Goal: Subscribe to service/newsletter

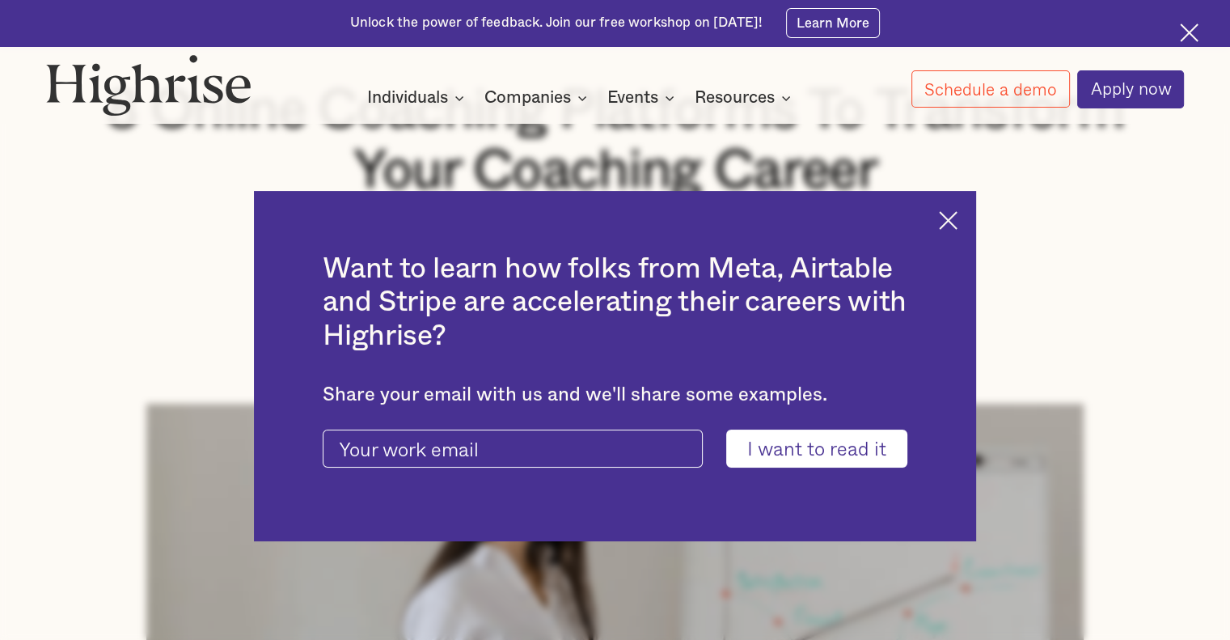
scroll to position [323, 0]
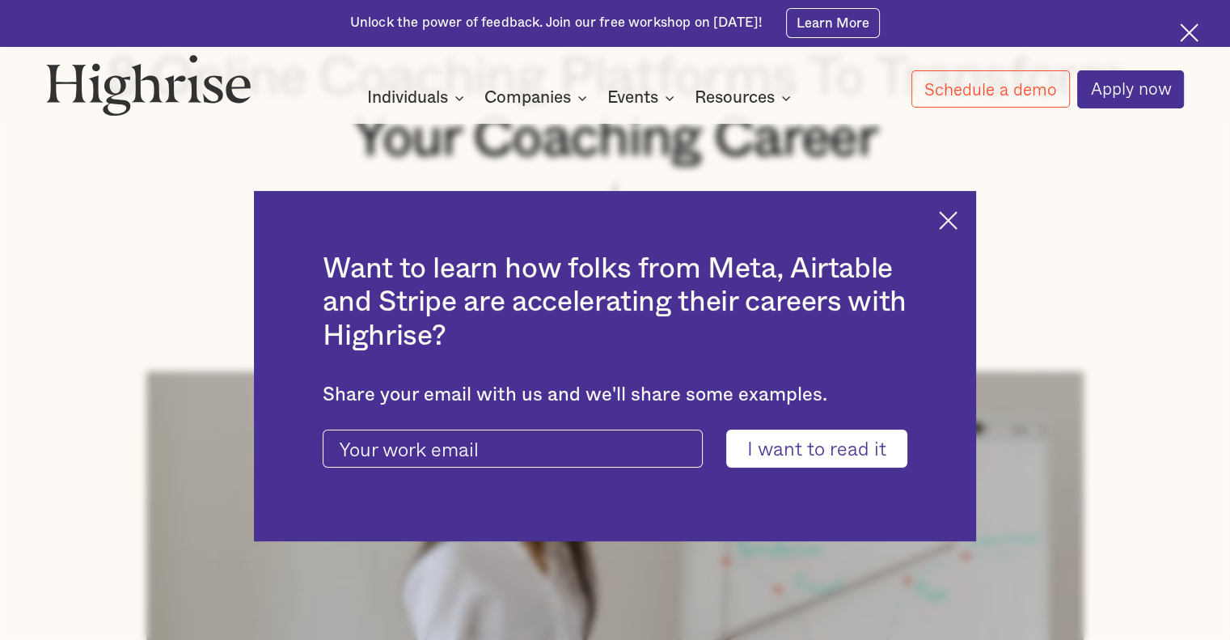
click at [957, 213] on img at bounding box center [948, 220] width 19 height 19
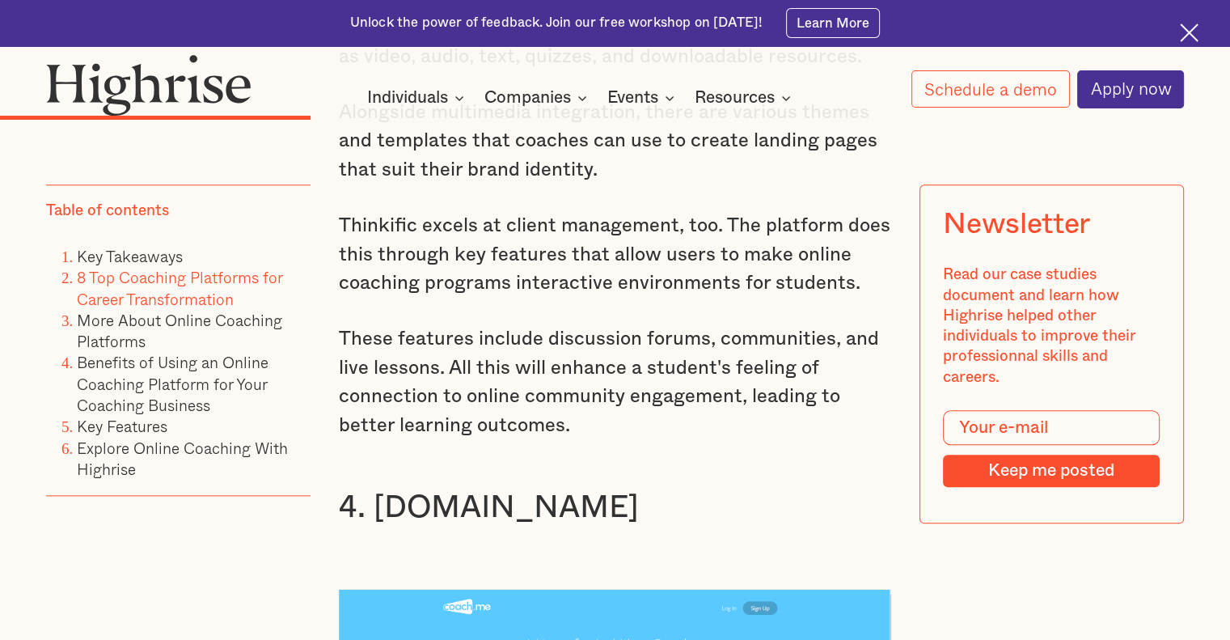
scroll to position [7795, 0]
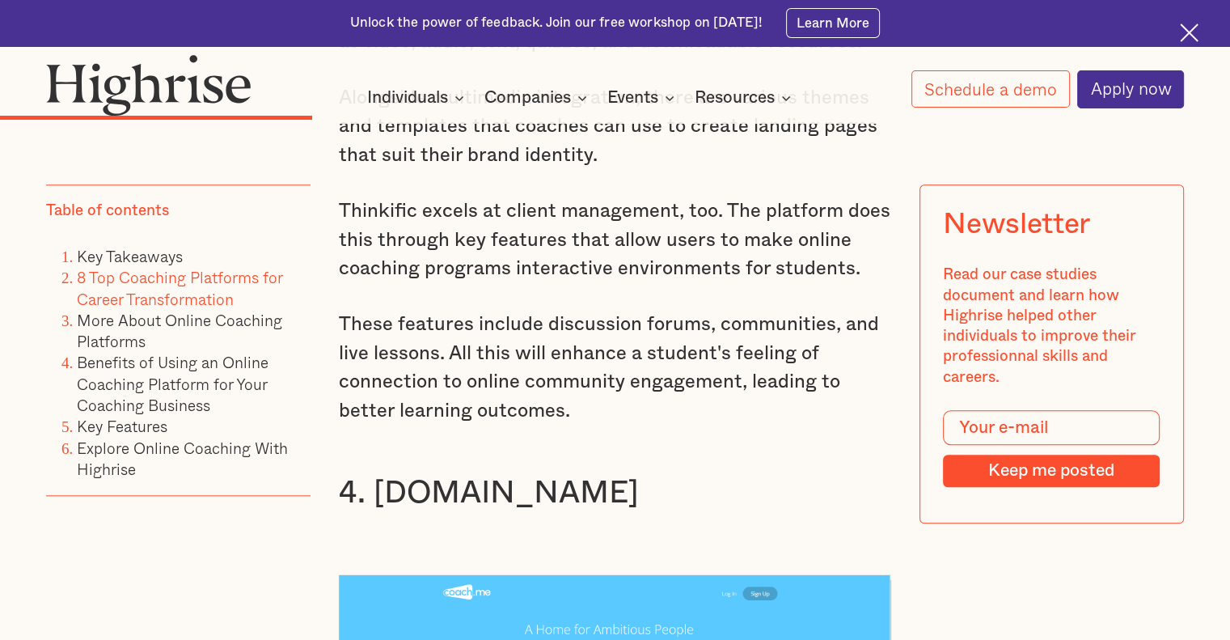
click at [974, 436] on input "Modal Form" at bounding box center [1052, 428] width 217 height 35
type input "[EMAIL_ADDRESS][DOMAIN_NAME]"
click at [1076, 475] on input "Keep me posted" at bounding box center [1052, 470] width 217 height 32
type input "Please wait..."
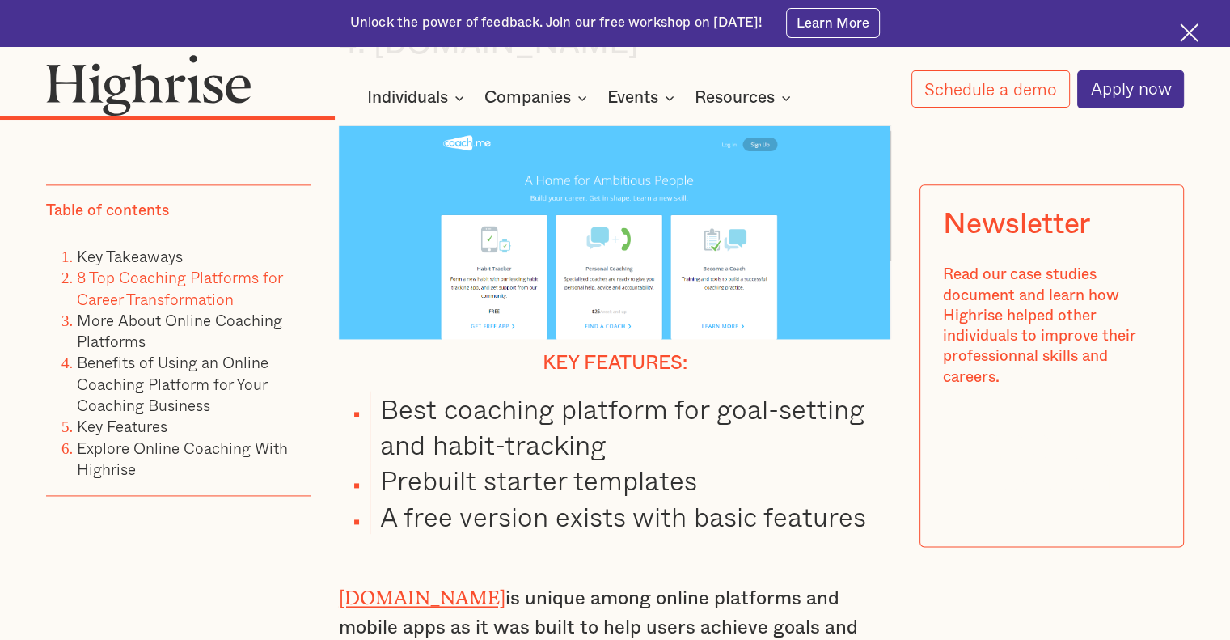
scroll to position [8247, 0]
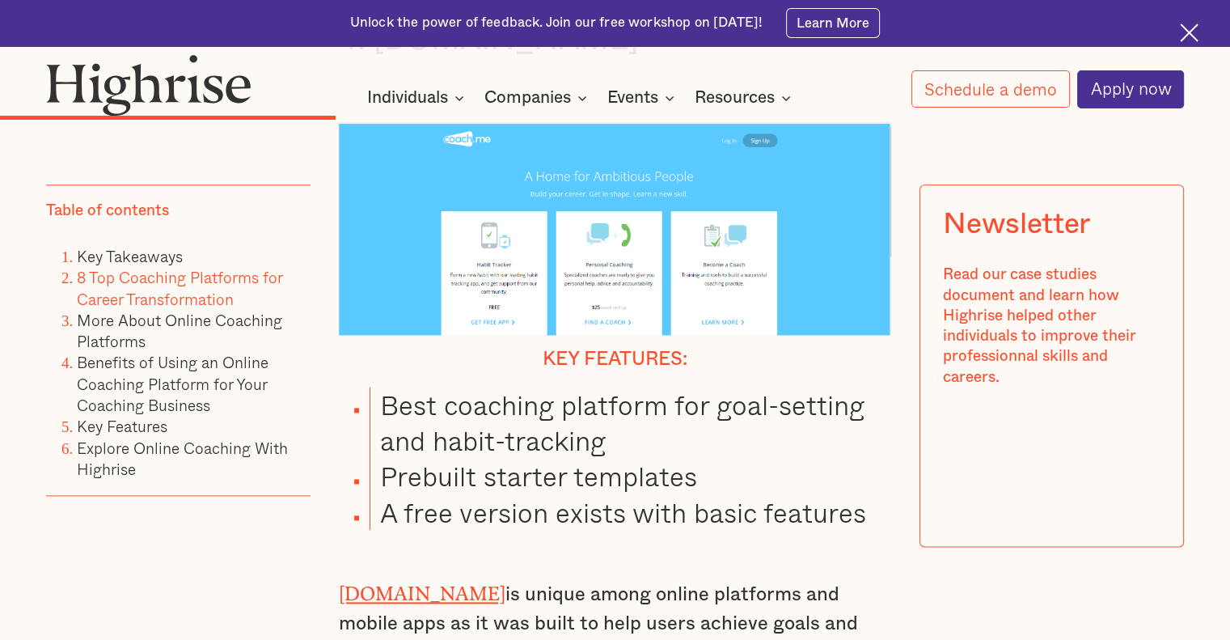
click at [1088, 471] on div "Thank you! Your submission has been received!" at bounding box center [1052, 461] width 184 height 68
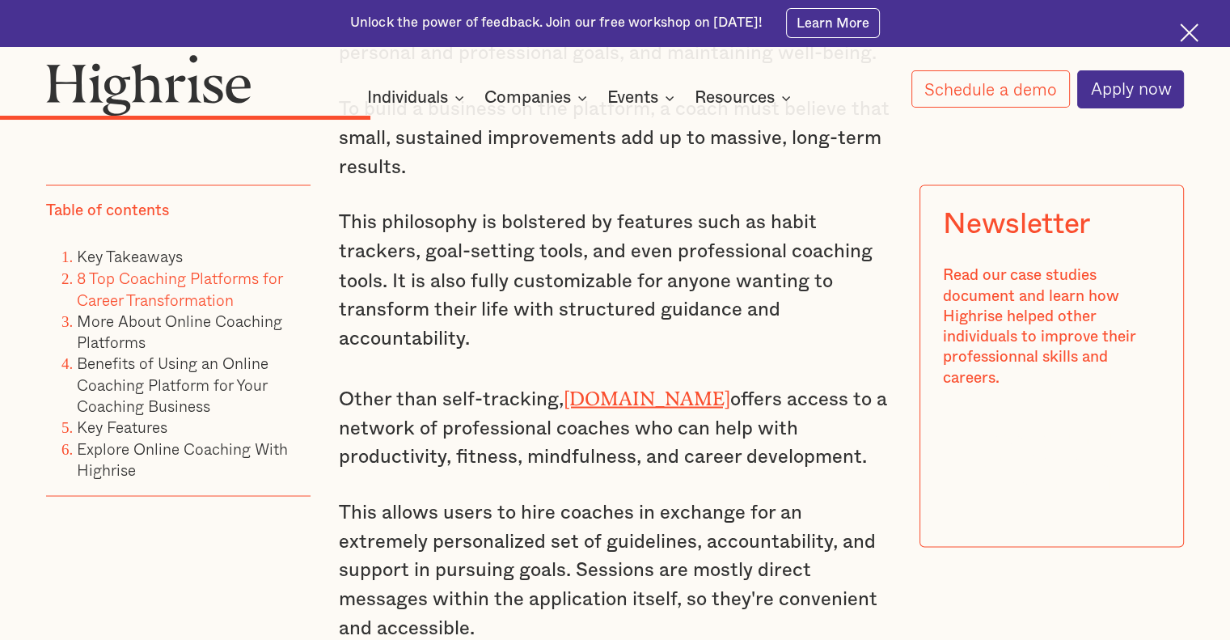
scroll to position [8991, 0]
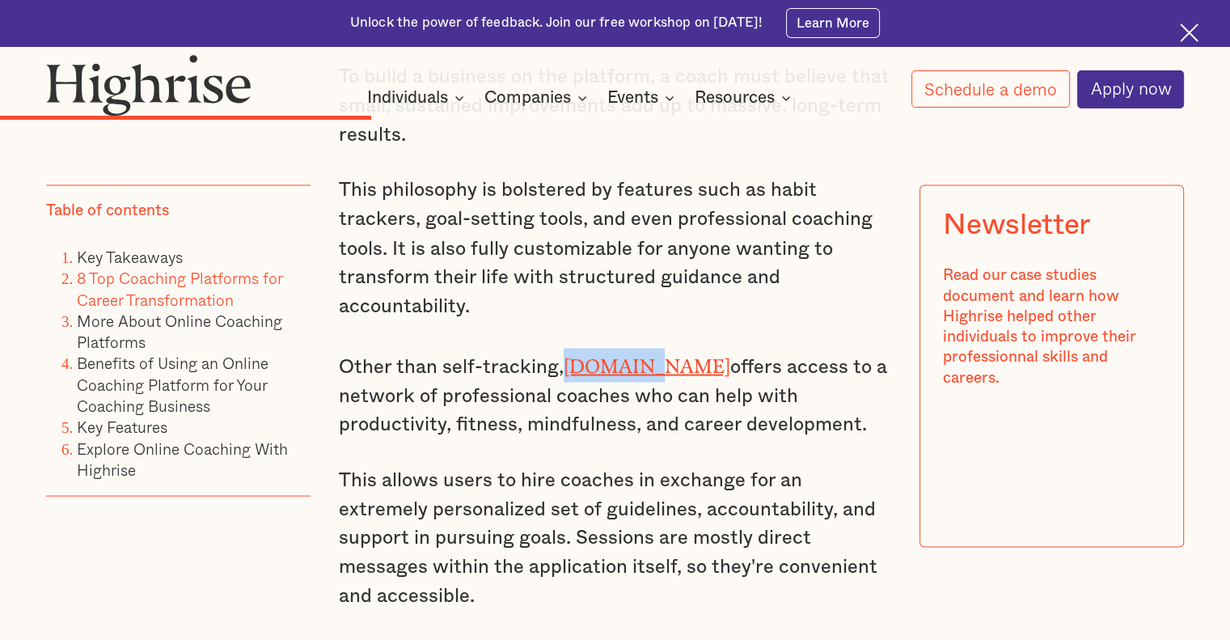
drag, startPoint x: 561, startPoint y: 368, endPoint x: 655, endPoint y: 375, distance: 94.1
click at [655, 375] on p "Other than self-tracking, [DOMAIN_NAME] offers access to a network of professio…" at bounding box center [615, 393] width 552 height 91
copy link "[DOMAIN_NAME]"
click at [446, 403] on p "Other than self-tracking, [DOMAIN_NAME] offers access to a network of professio…" at bounding box center [615, 393] width 552 height 91
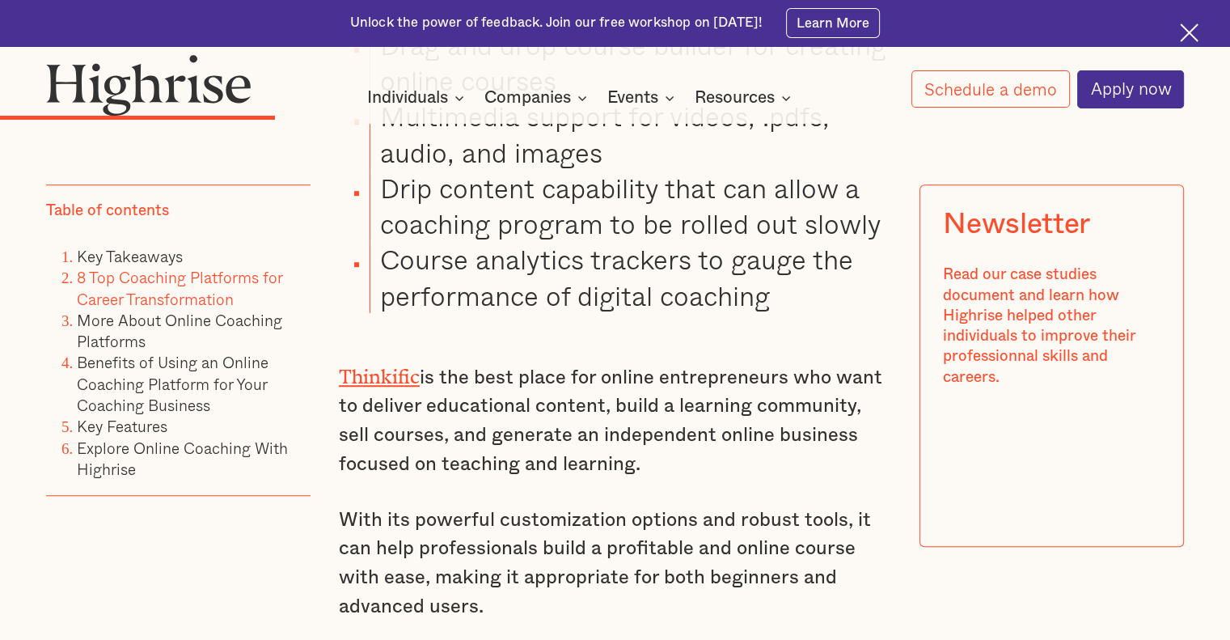
scroll to position [7115, 0]
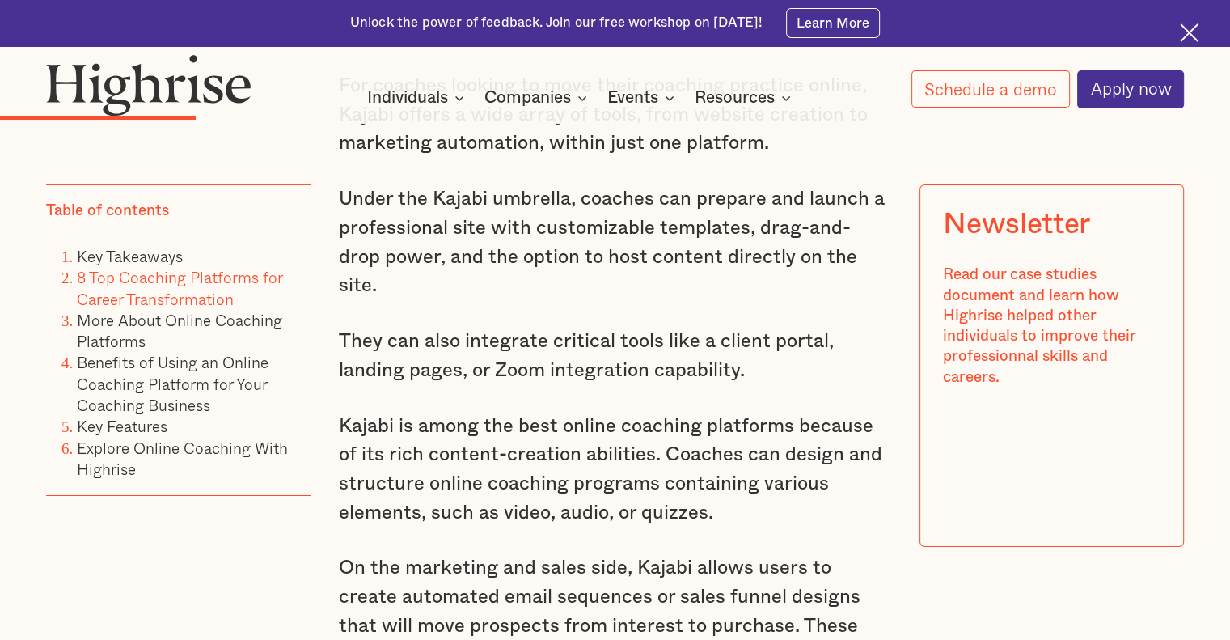
scroll to position [5595, 0]
click at [618, 214] on p "Under the Kajabi umbrella, coaches can prepare and launch a professional site w…" at bounding box center [615, 243] width 552 height 116
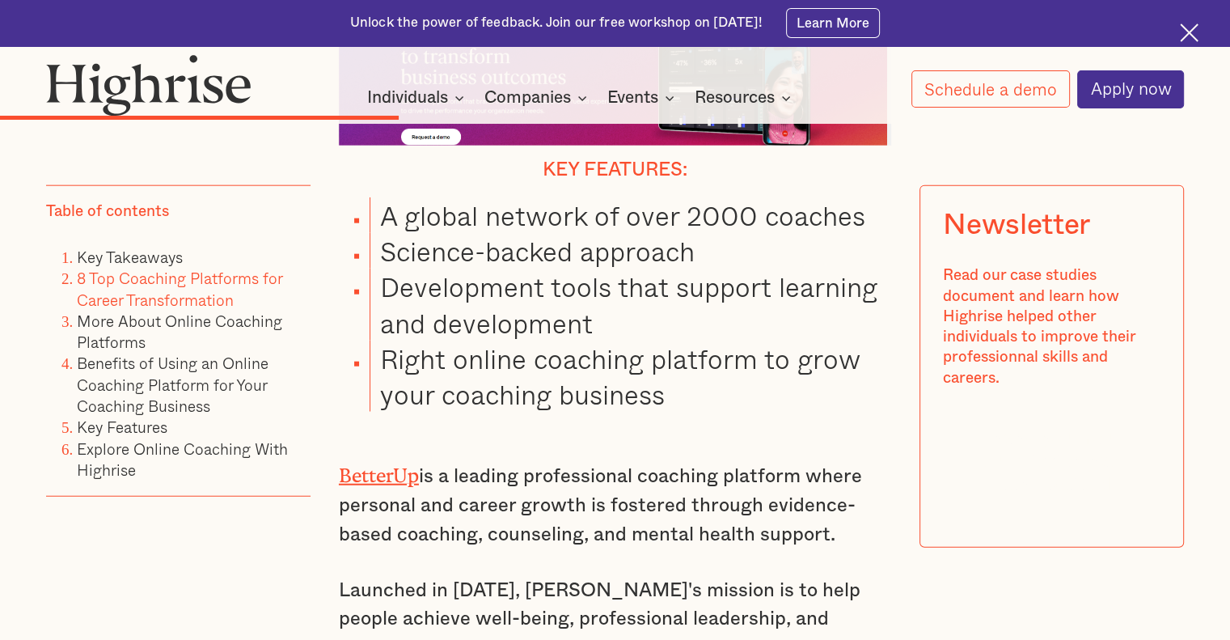
scroll to position [10072, 0]
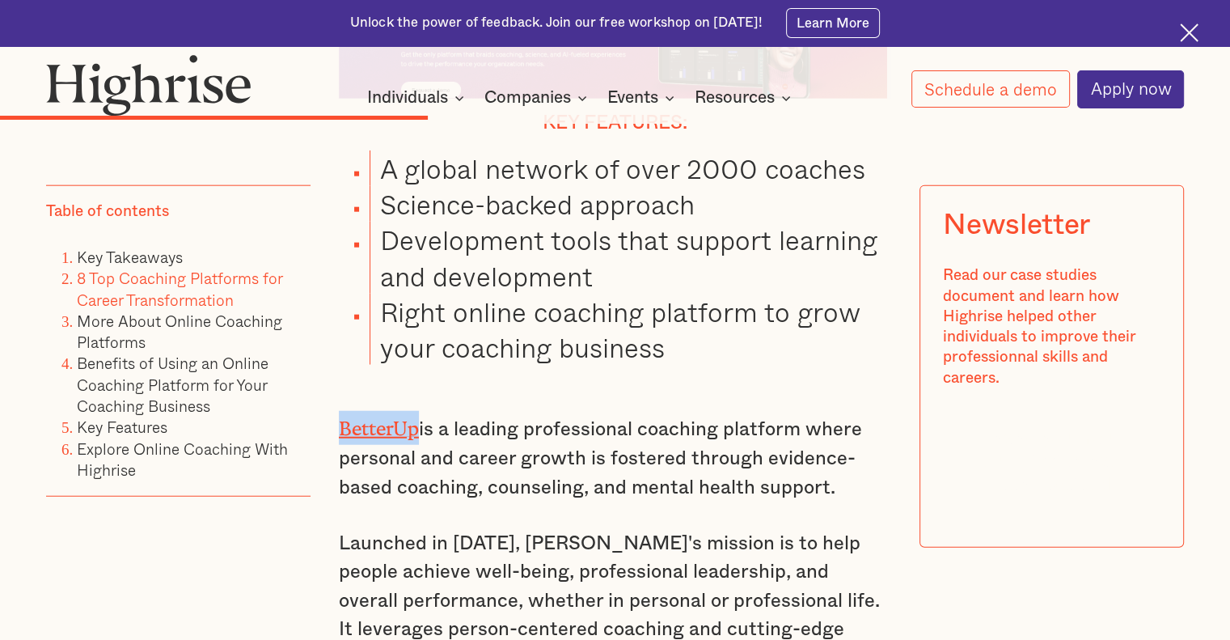
drag, startPoint x: 335, startPoint y: 409, endPoint x: 416, endPoint y: 410, distance: 81.7
copy link "BetterUp"
